Goal: Transaction & Acquisition: Purchase product/service

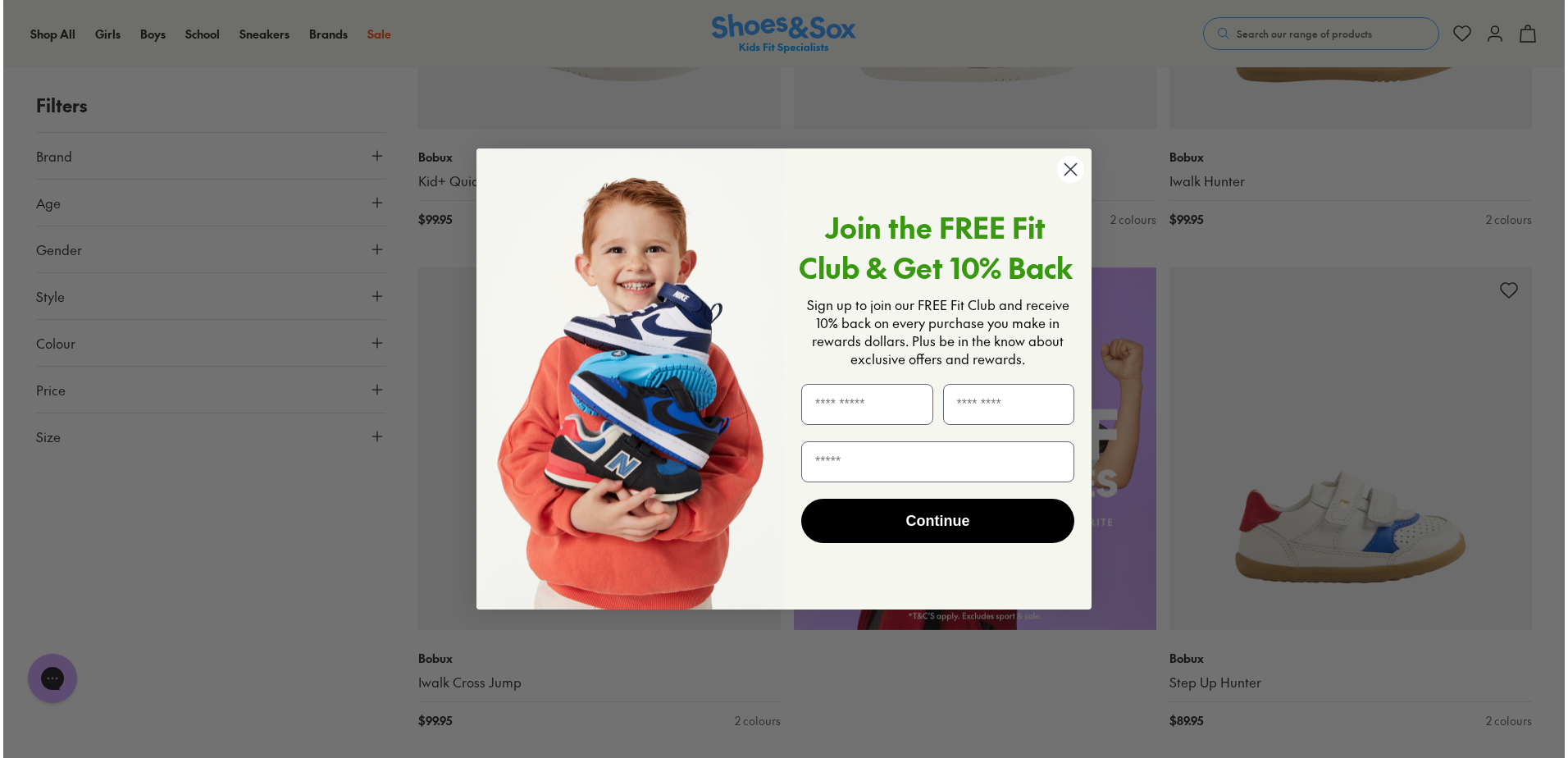
scroll to position [1067, 0]
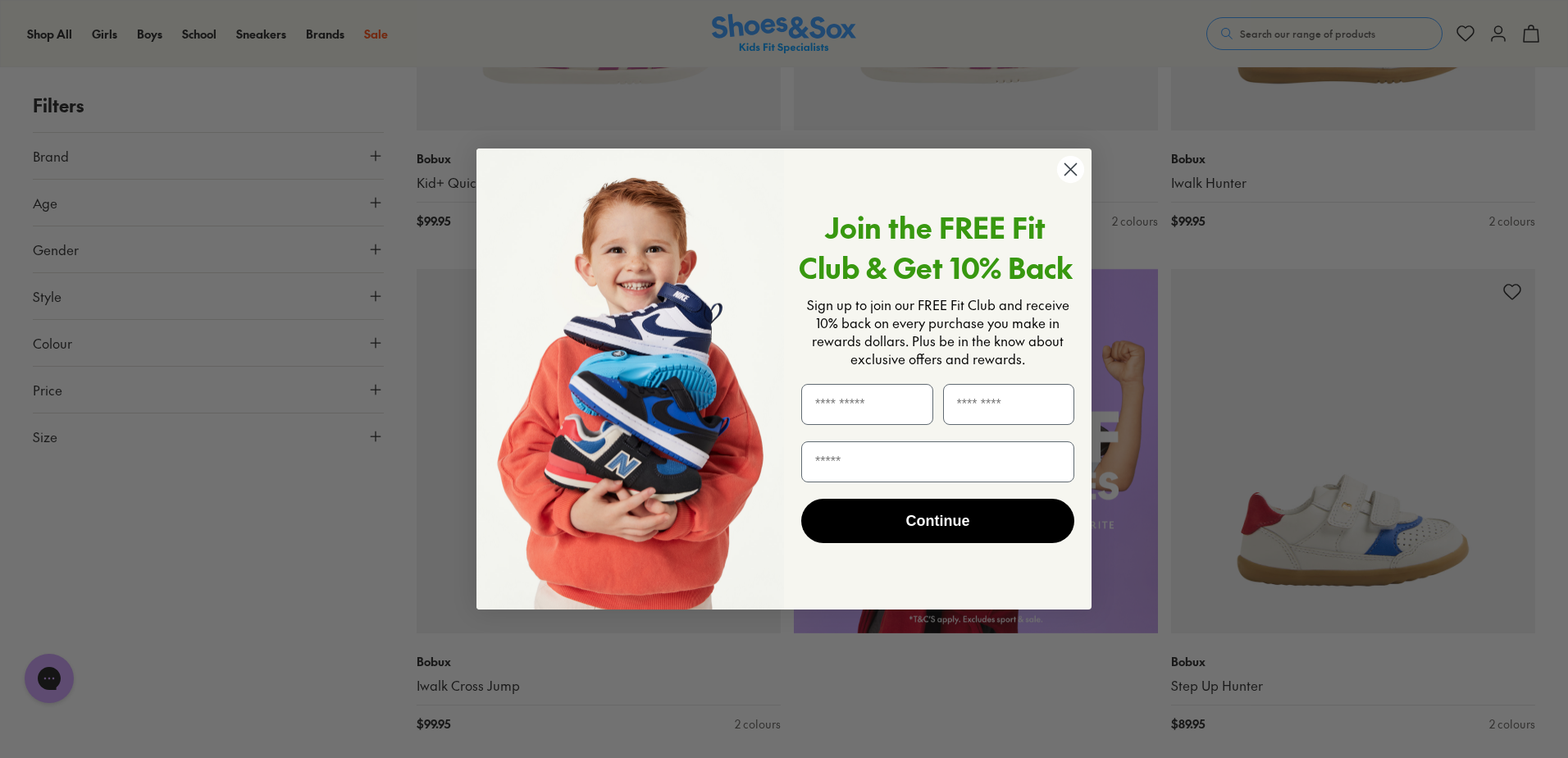
click at [1075, 166] on circle "Close dialog" at bounding box center [1070, 169] width 27 height 27
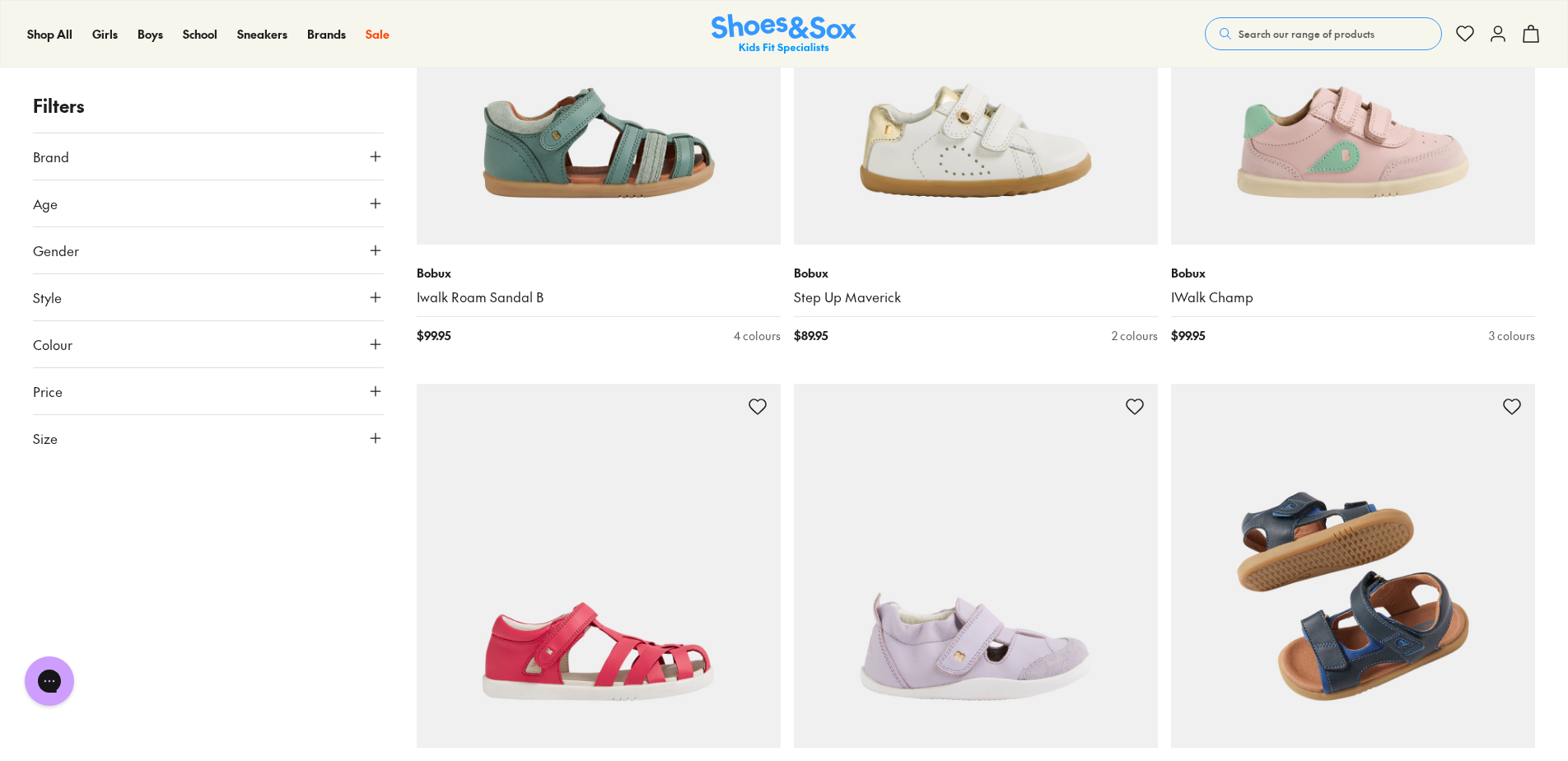
scroll to position [2058, 0]
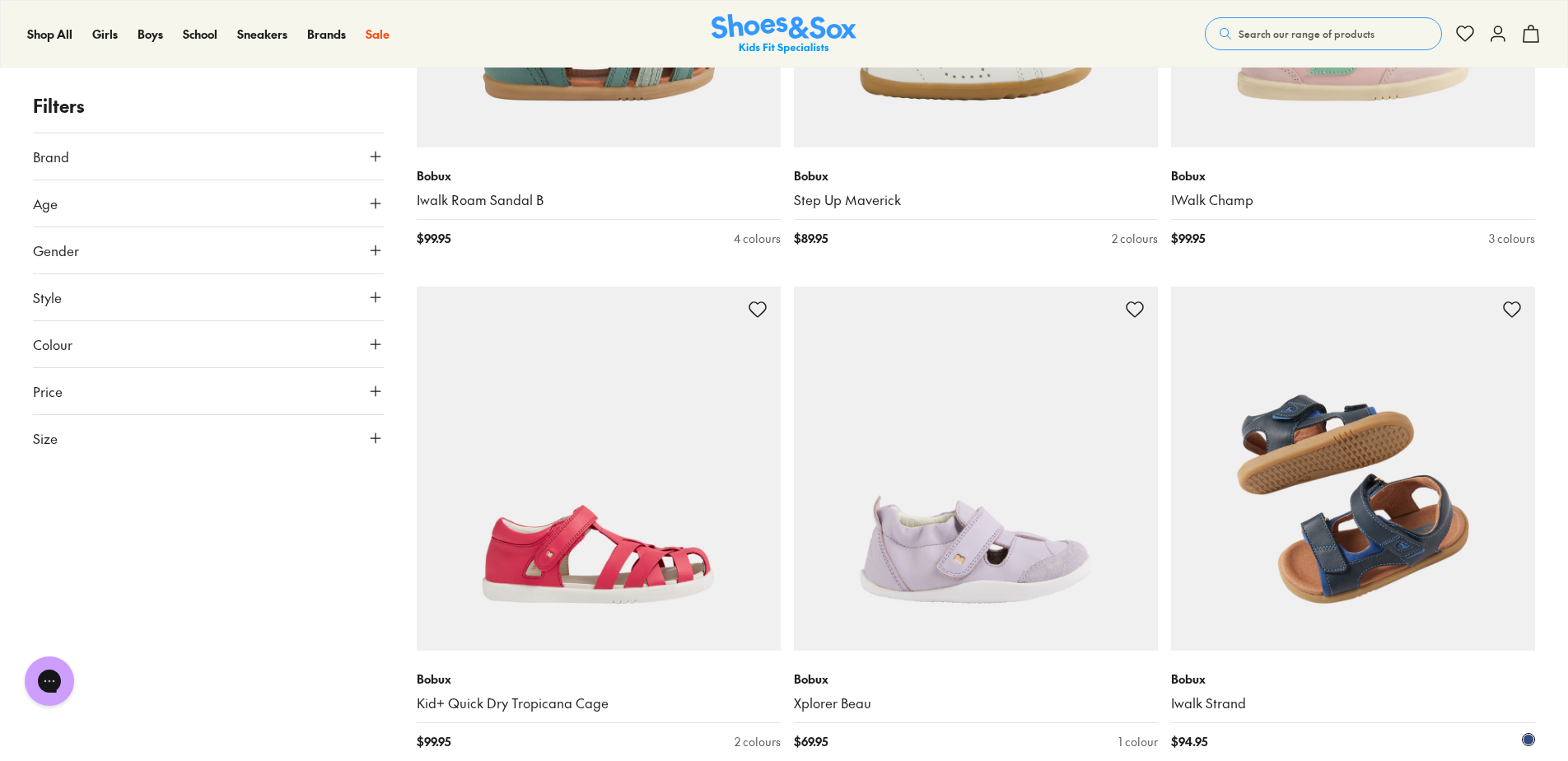
click at [1333, 451] on img at bounding box center [1354, 468] width 364 height 364
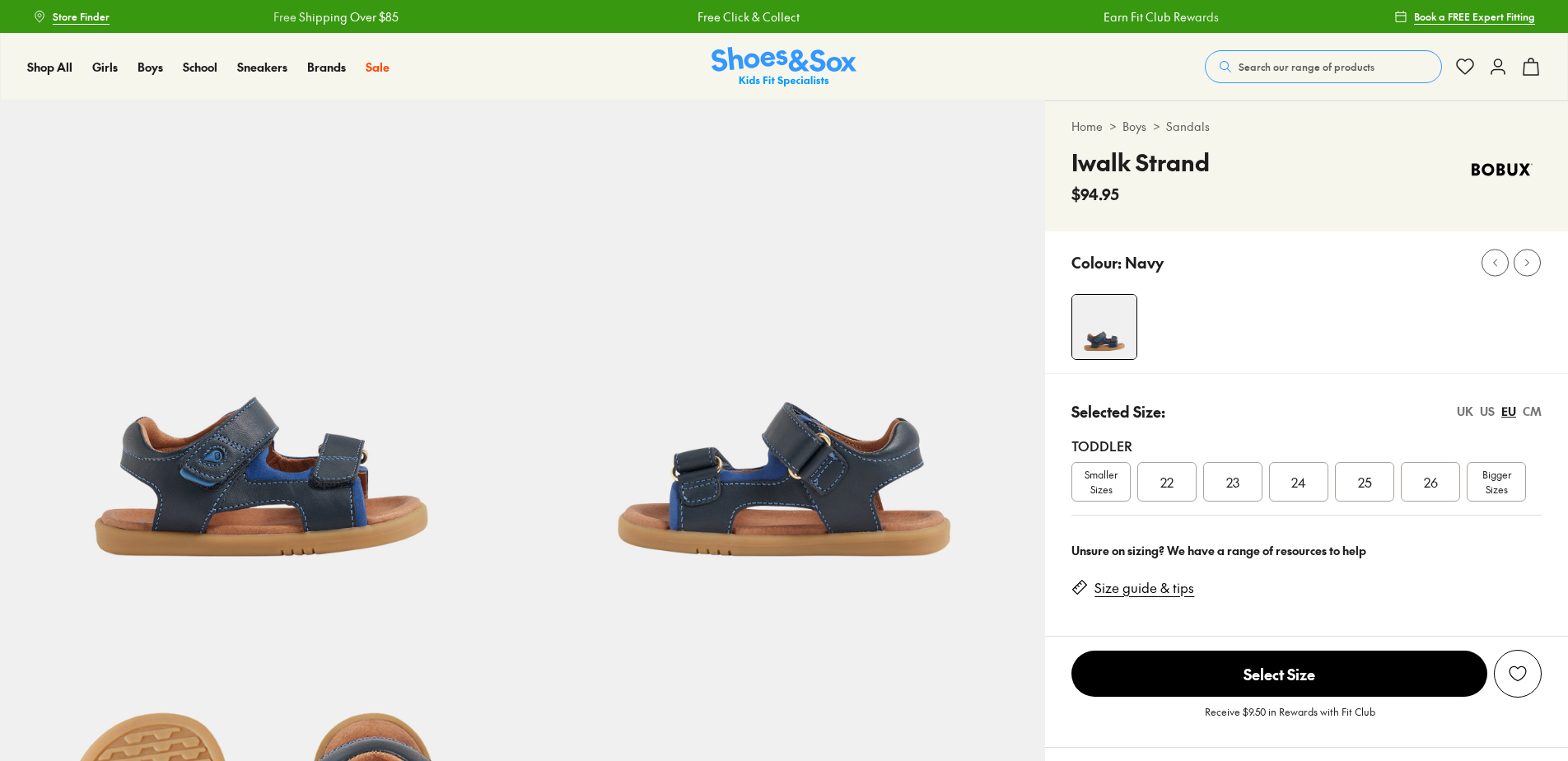
select select "*"
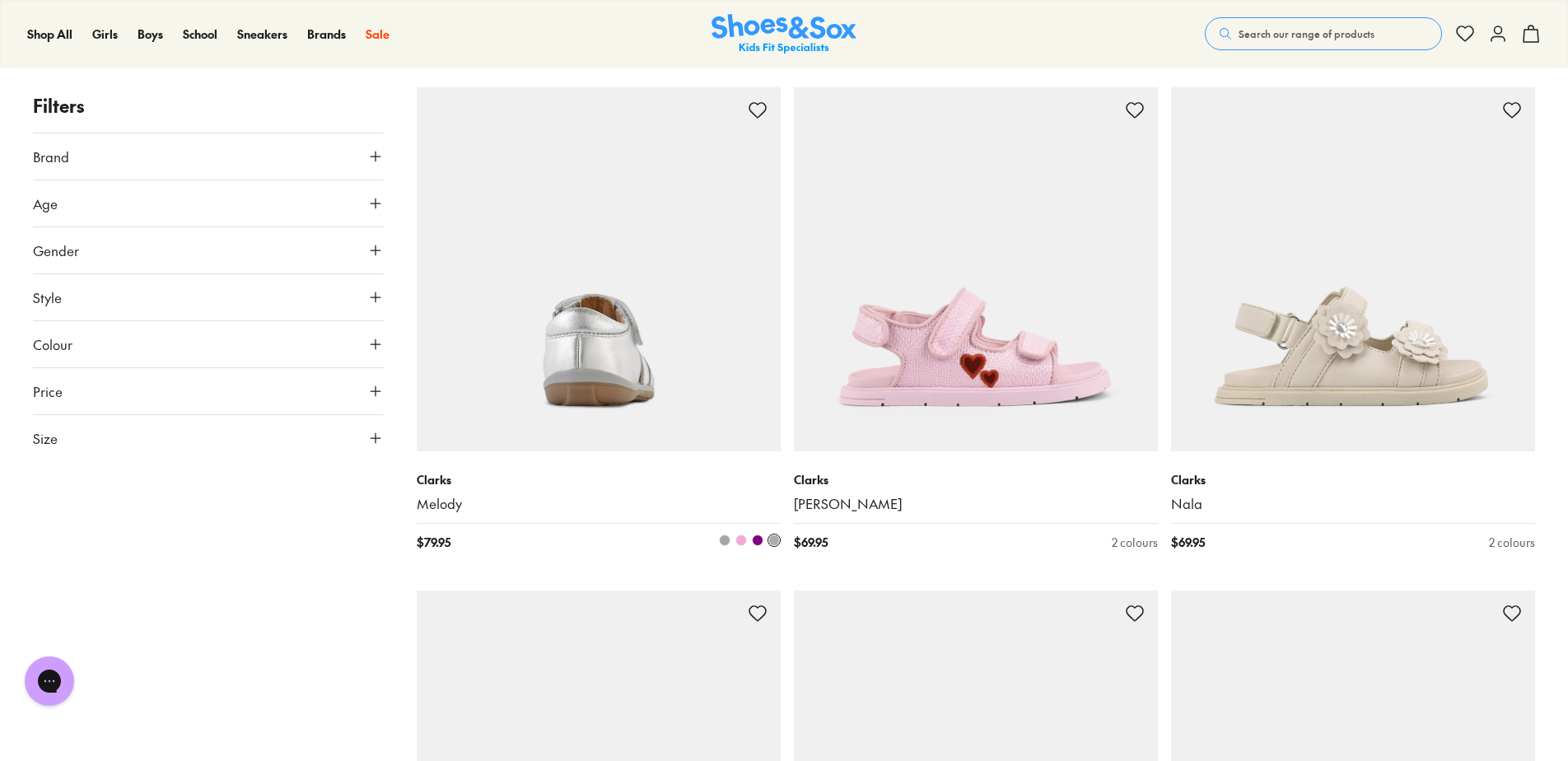
scroll to position [164, 0]
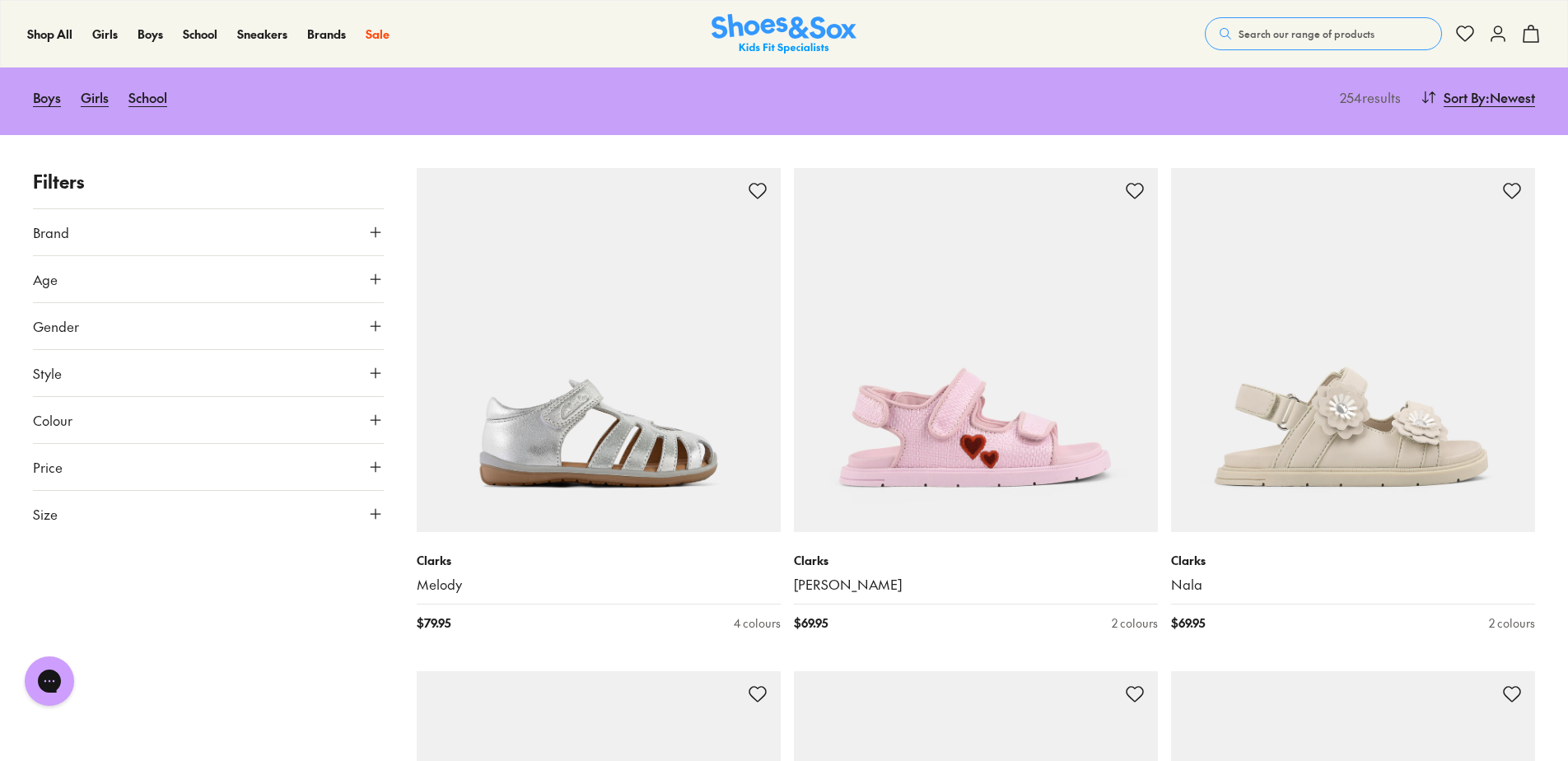
click at [377, 278] on icon at bounding box center [375, 278] width 17 height 17
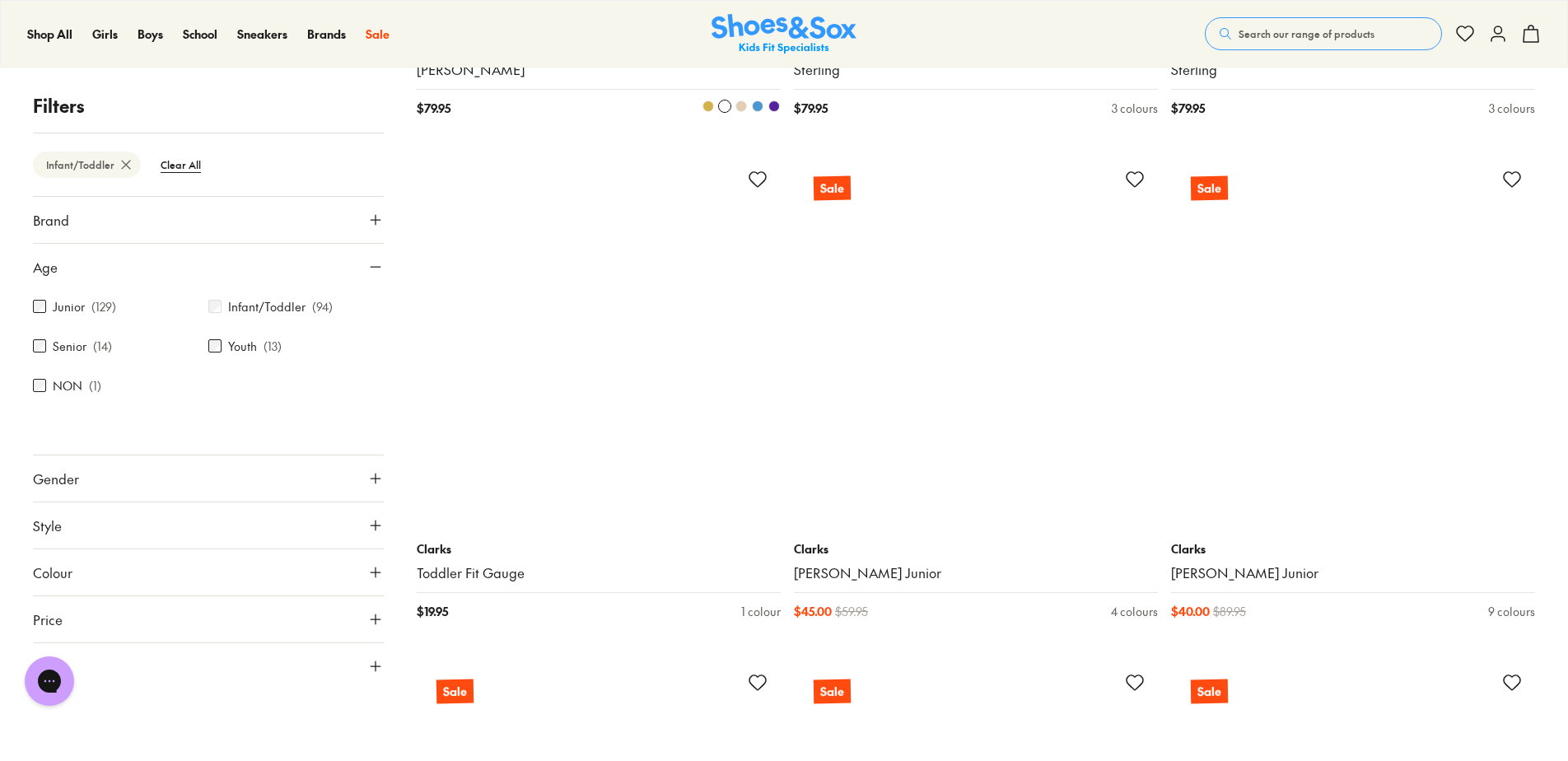
scroll to position [4281, 0]
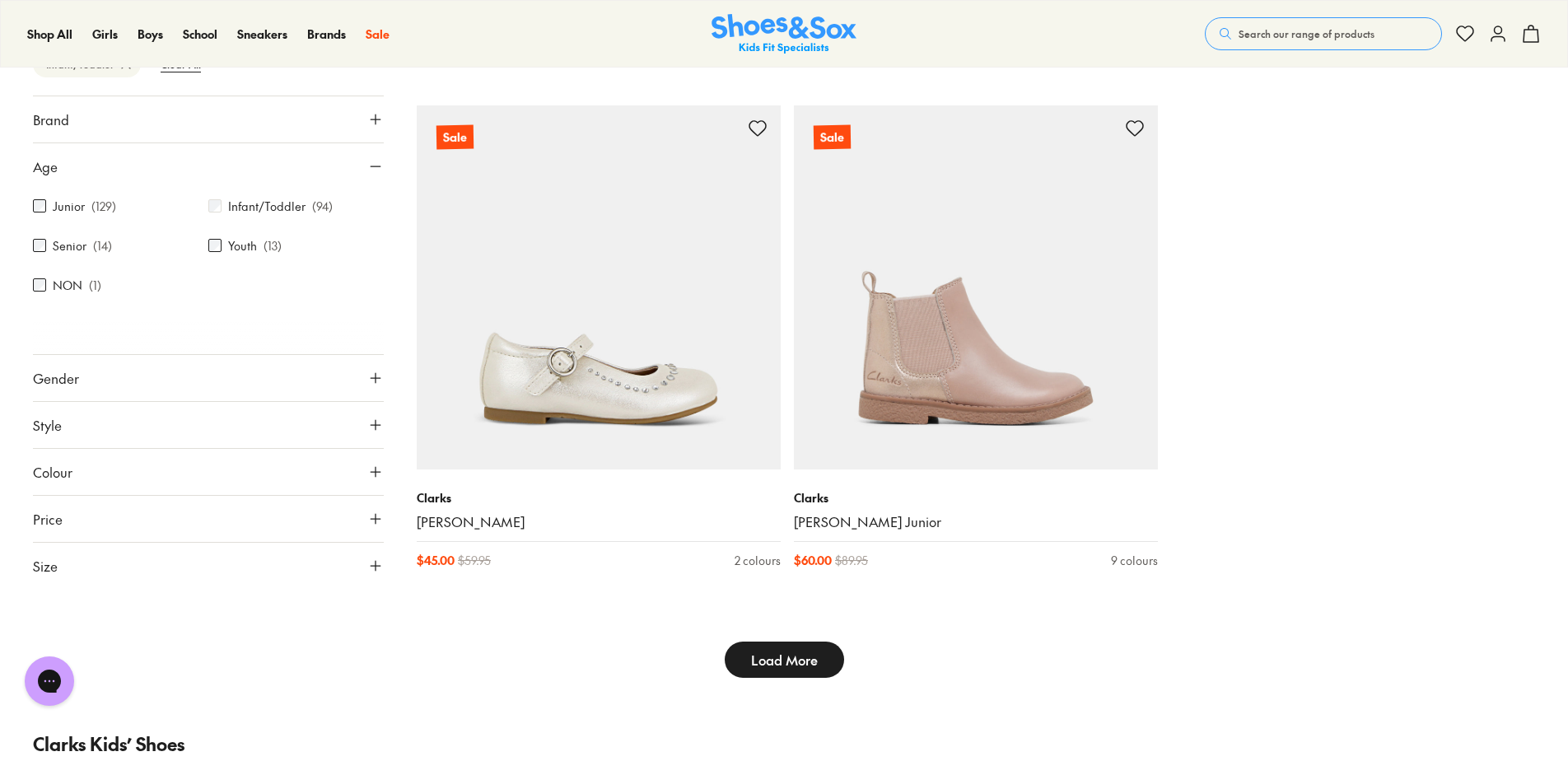
type input "***"
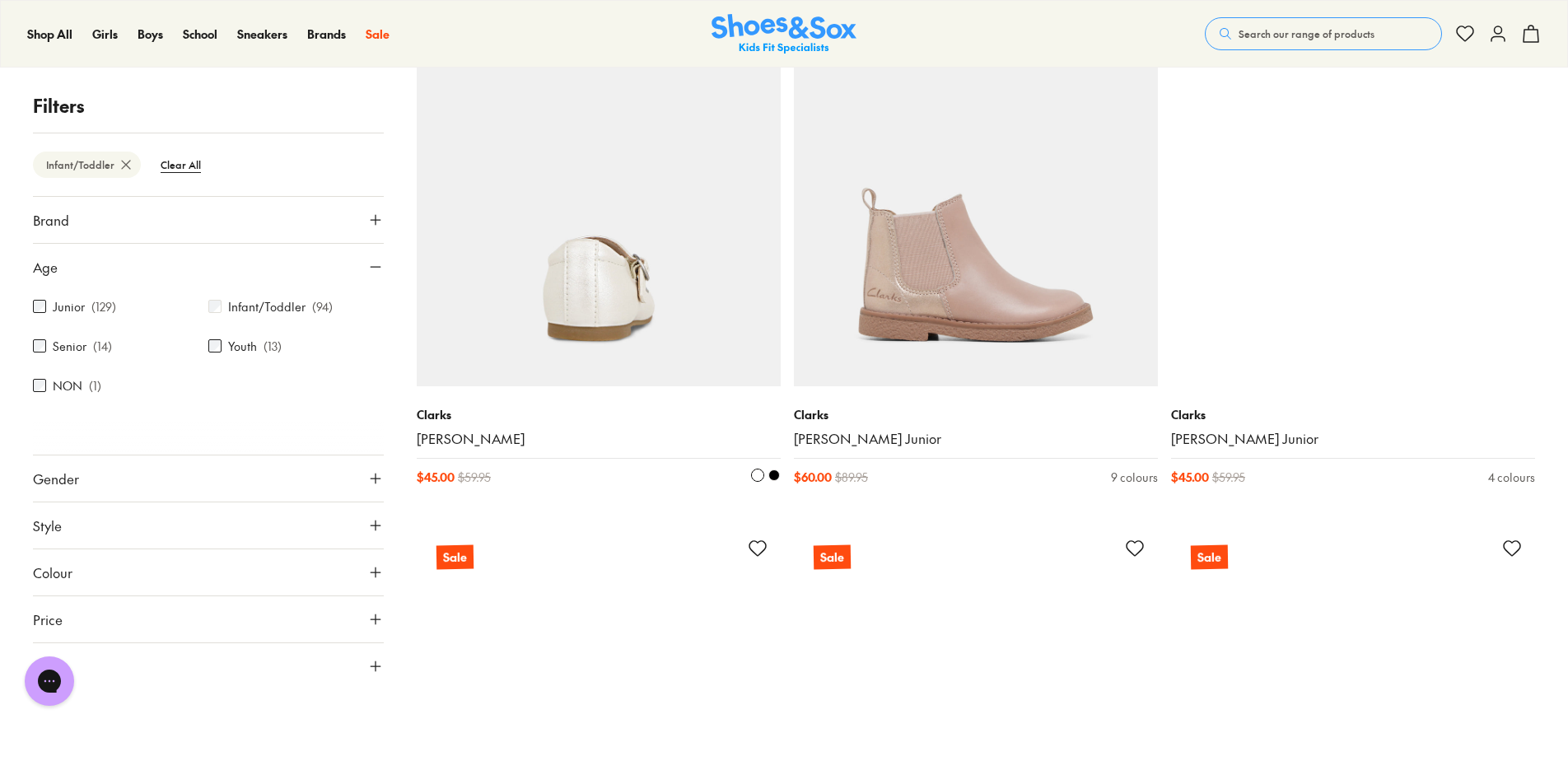
scroll to position [5597, 0]
